Goal: Task Accomplishment & Management: Manage account settings

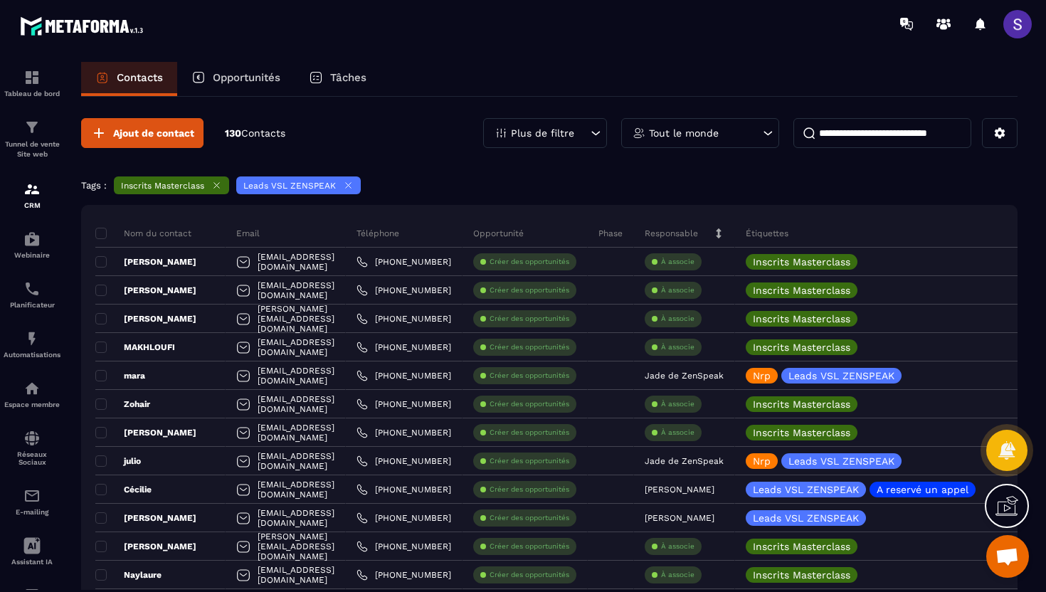
click at [1018, 16] on span at bounding box center [1018, 24] width 28 height 28
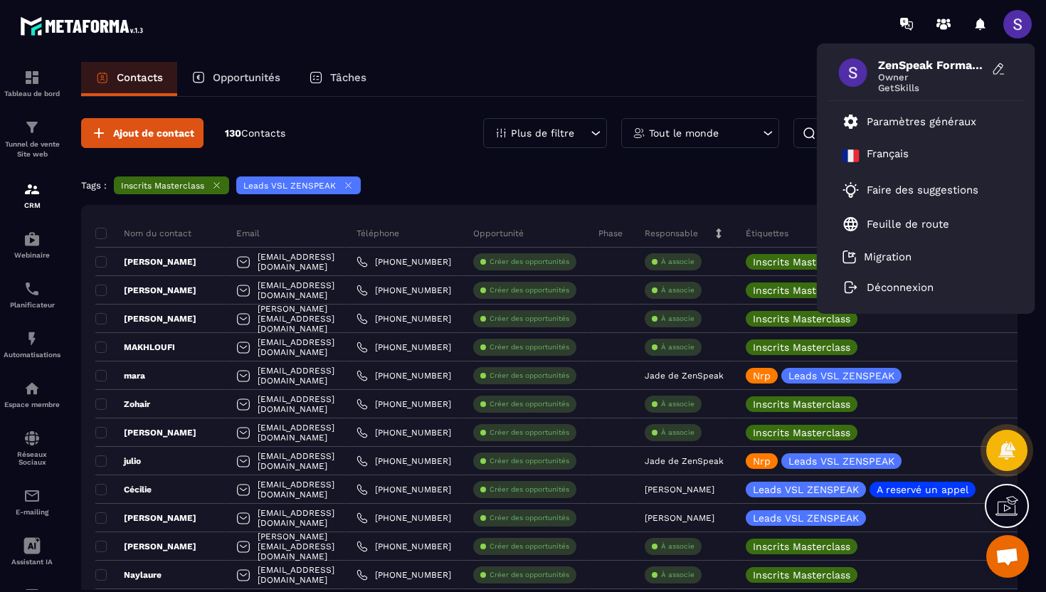
click at [857, 78] on span at bounding box center [853, 72] width 28 height 28
click at [870, 118] on p "Paramètres généraux" at bounding box center [922, 121] width 110 height 13
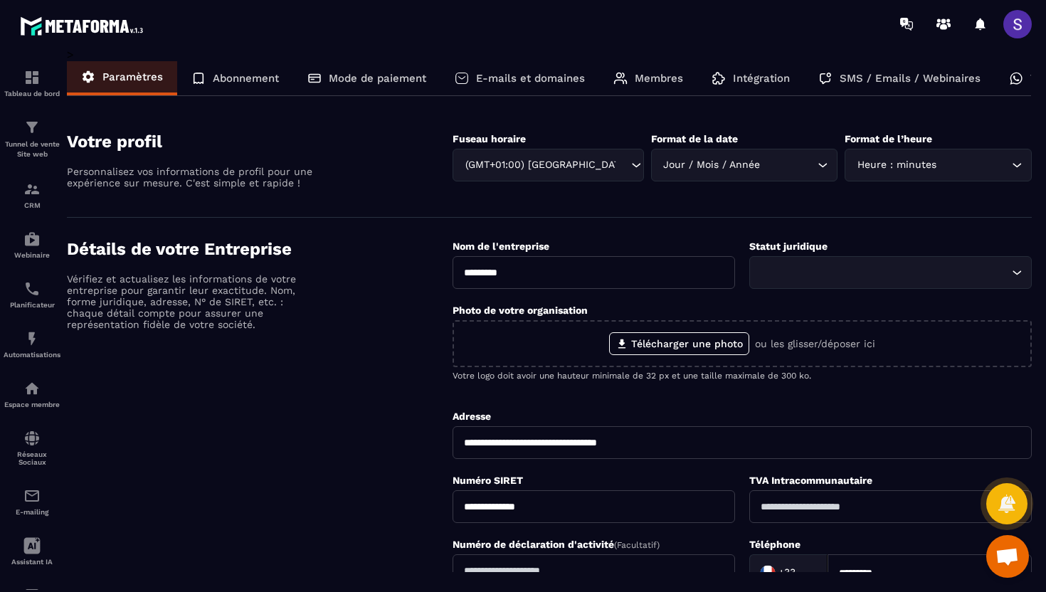
scroll to position [0, 64]
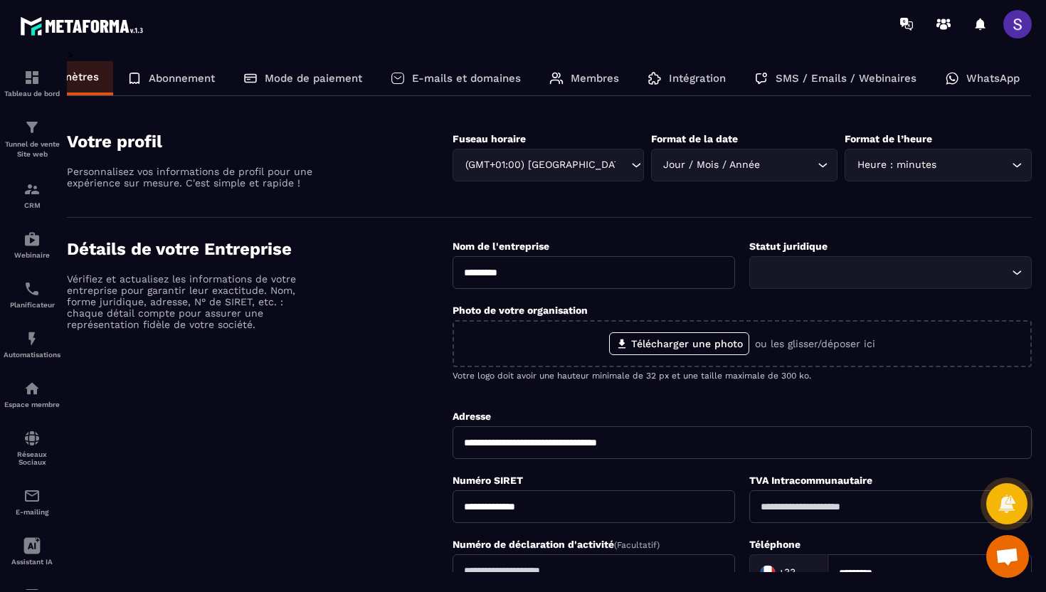
click at [967, 83] on p "WhatsApp" at bounding box center [993, 78] width 53 height 13
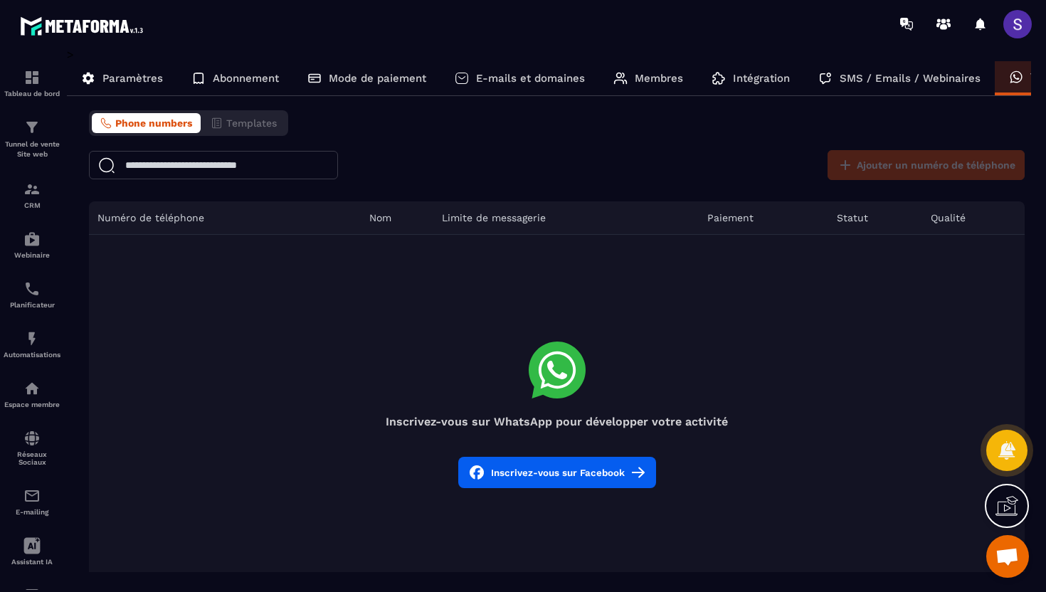
click at [569, 477] on button "Inscrivez-vous sur Facebook" at bounding box center [557, 472] width 198 height 31
click at [36, 207] on p "CRM" at bounding box center [32, 205] width 57 height 8
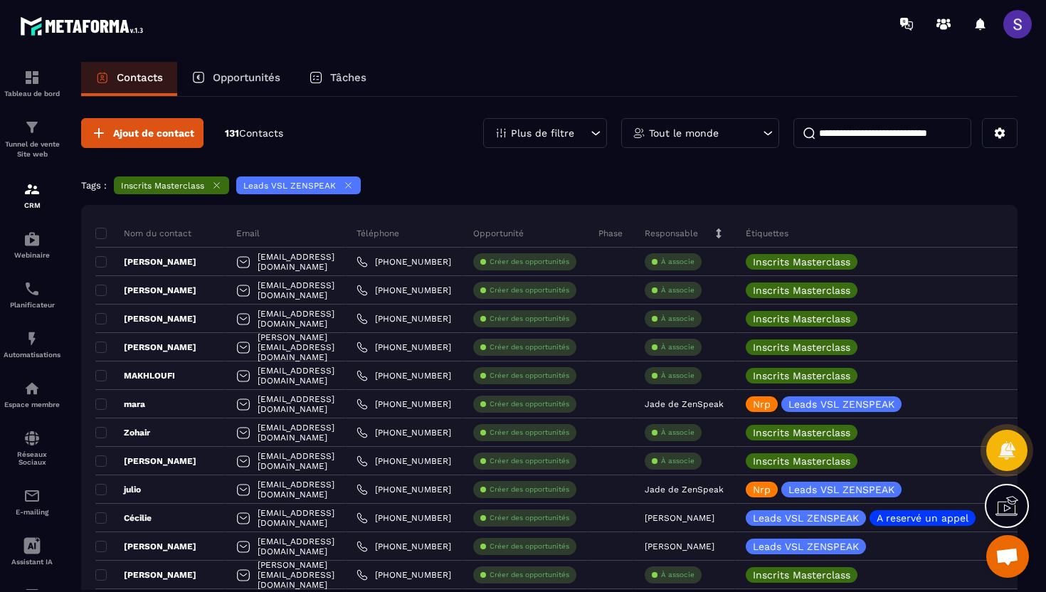
click at [219, 188] on icon at bounding box center [217, 186] width 6 height 6
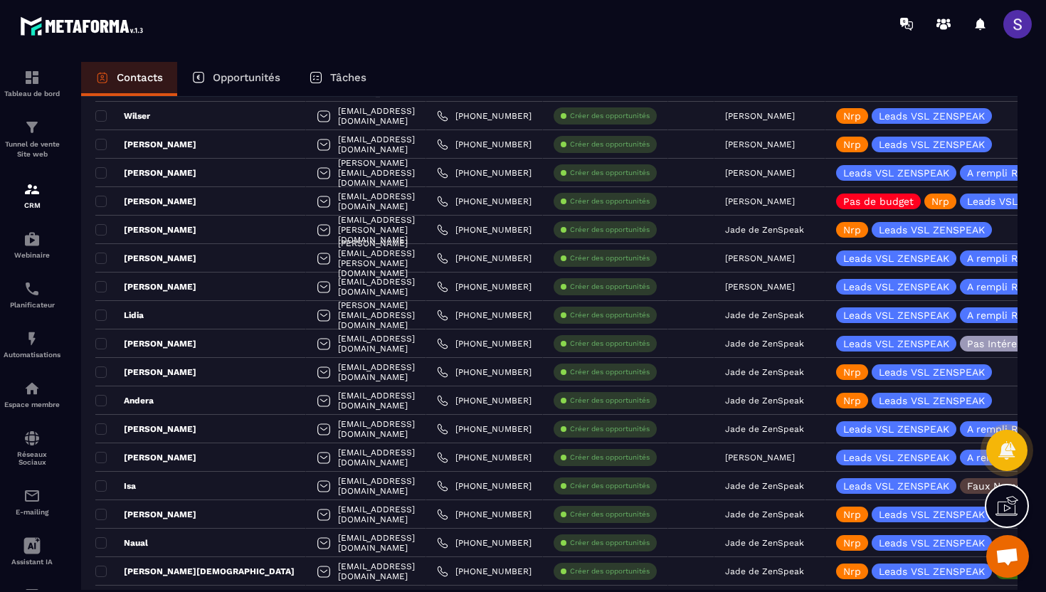
scroll to position [1071, 0]
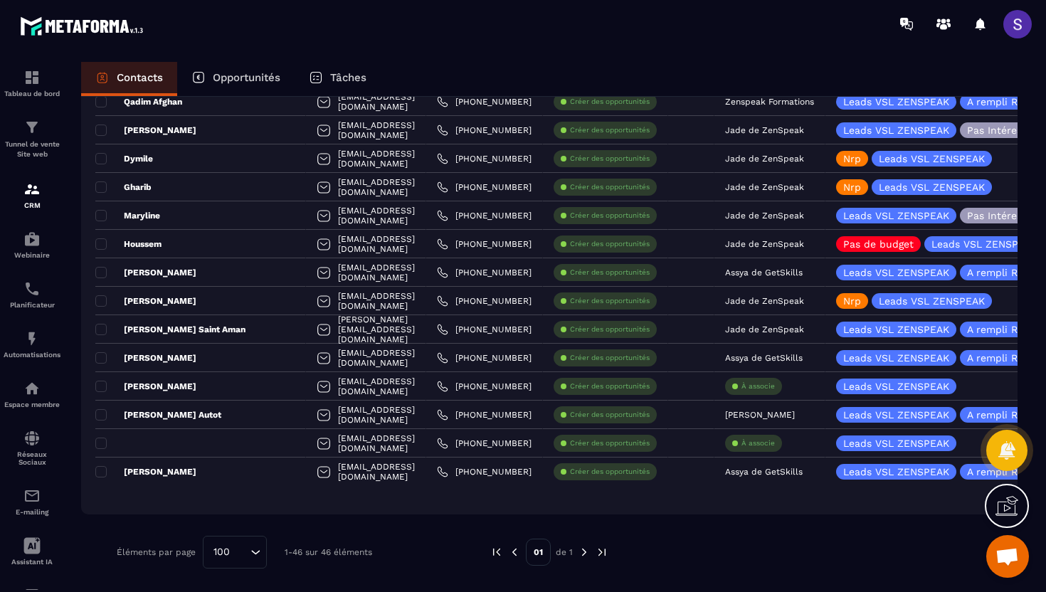
click at [546, 554] on p "01" at bounding box center [538, 552] width 25 height 27
click at [587, 550] on img at bounding box center [584, 552] width 13 height 13
click at [584, 551] on img at bounding box center [584, 552] width 13 height 13
click at [586, 551] on img at bounding box center [584, 552] width 13 height 13
click at [584, 555] on img at bounding box center [584, 552] width 13 height 13
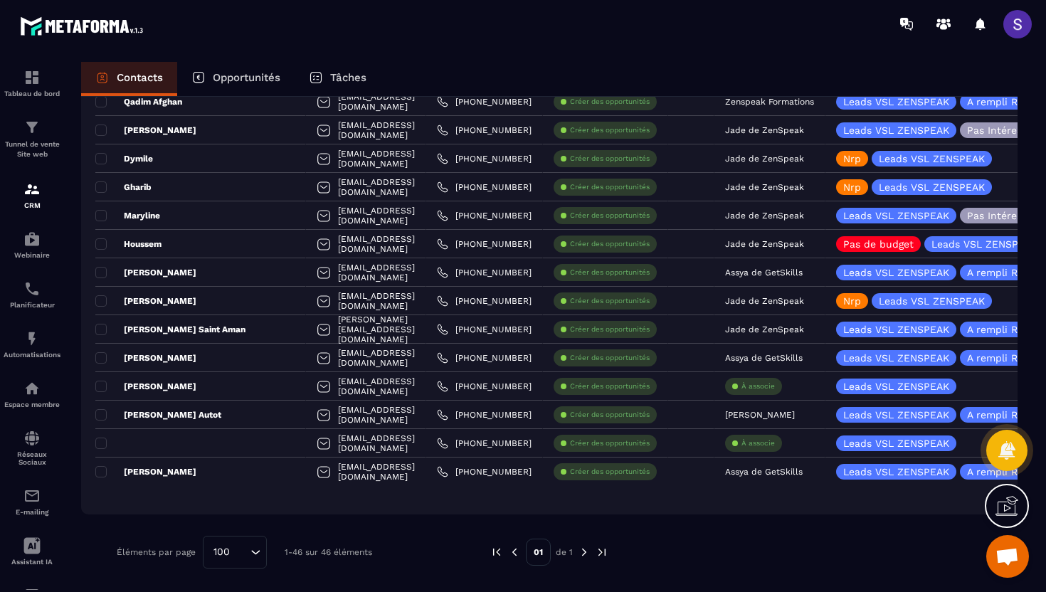
click at [604, 547] on img at bounding box center [602, 552] width 13 height 13
click at [542, 552] on p "01" at bounding box center [538, 552] width 25 height 27
